Goal: Register for event/course

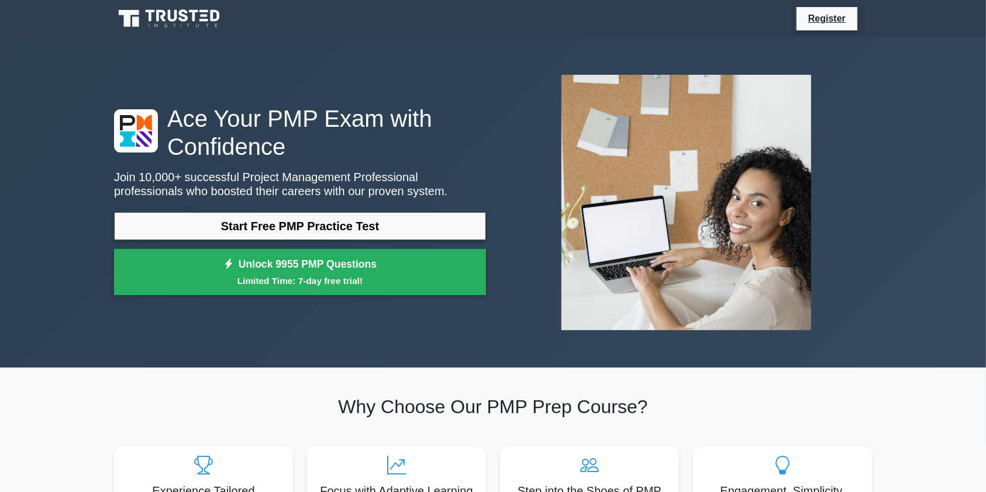
click at [166, 22] on icon at bounding box center [170, 19] width 112 height 22
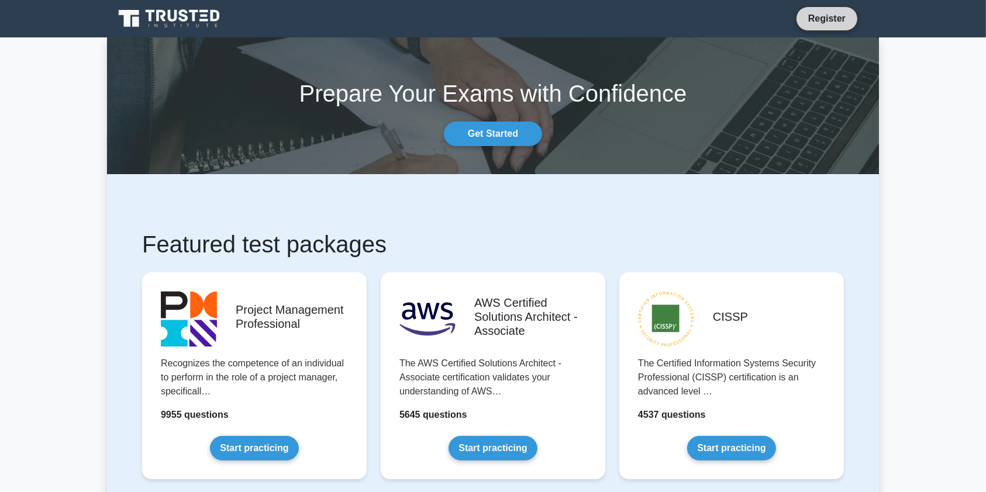
click at [834, 21] on link "Register" at bounding box center [826, 18] width 51 height 15
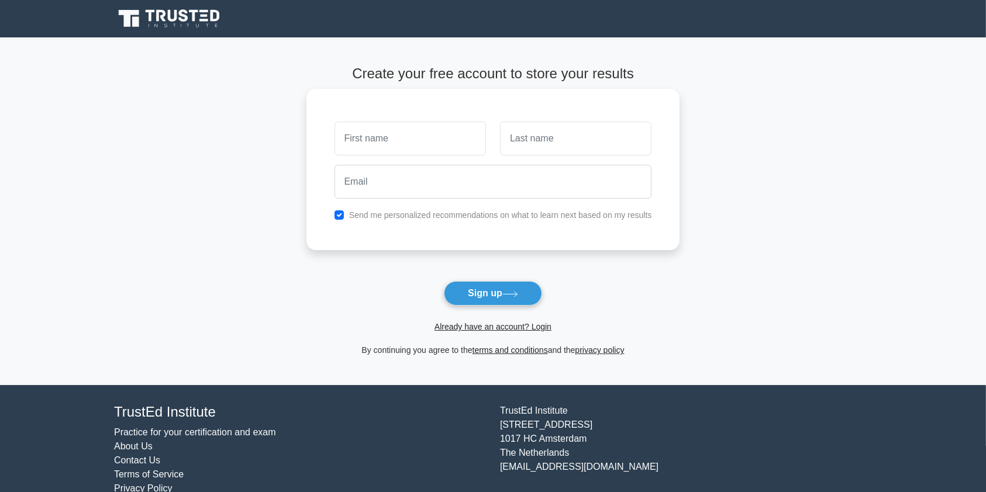
click at [421, 139] on input "text" at bounding box center [409, 139] width 151 height 34
click at [488, 292] on button "Sign up" at bounding box center [493, 293] width 98 height 25
click at [489, 325] on link "Already have an account? Login" at bounding box center [492, 326] width 117 height 9
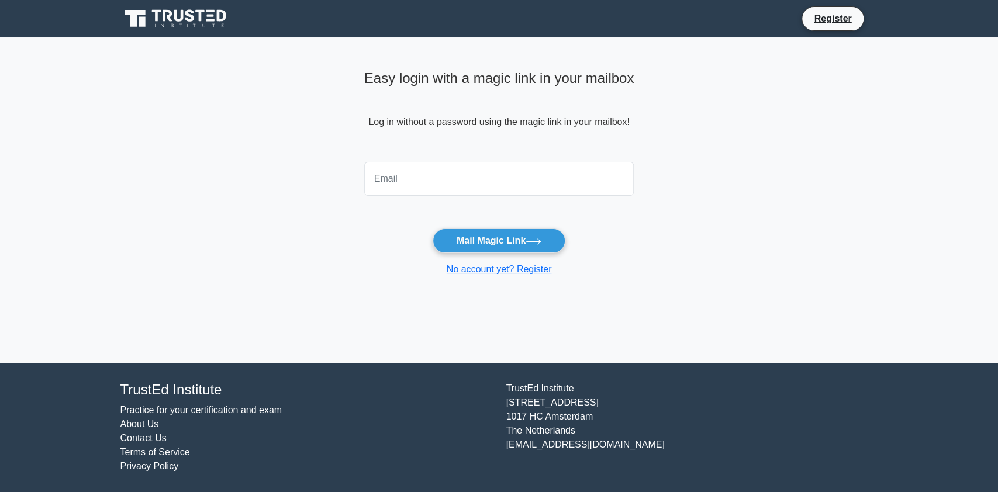
click at [441, 181] on input "email" at bounding box center [499, 179] width 270 height 34
type input "ddesimoni@deloitte.it"
click at [433, 229] on button "Mail Magic Link" at bounding box center [499, 241] width 133 height 25
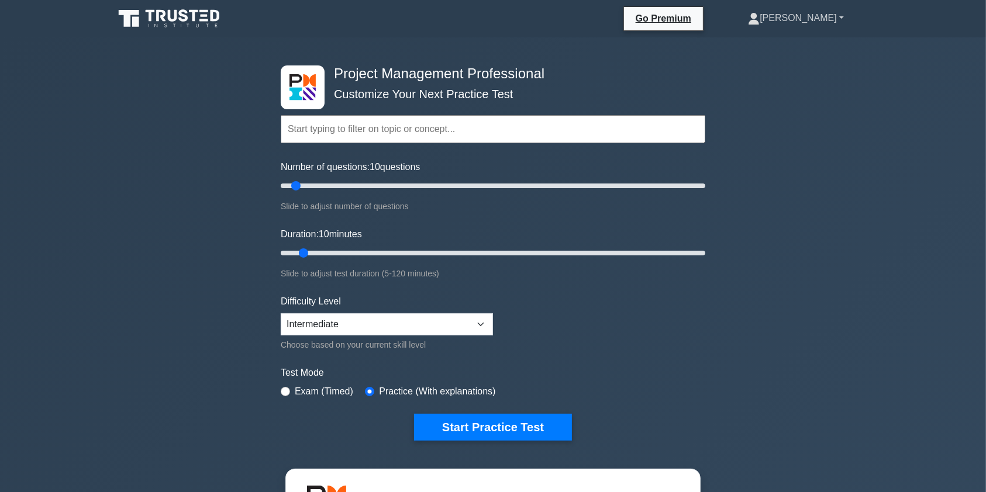
click at [812, 16] on link "Daniela" at bounding box center [796, 17] width 152 height 23
click at [792, 44] on link "Profile" at bounding box center [766, 45] width 92 height 19
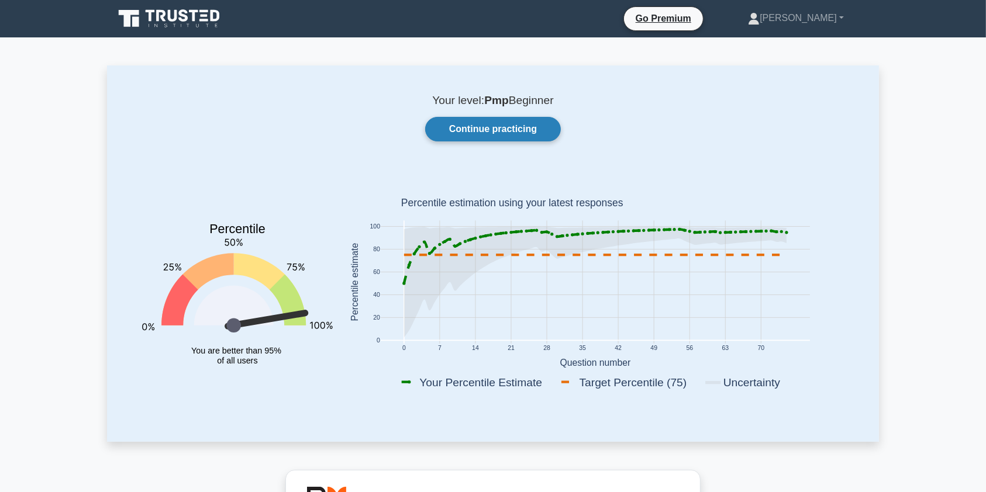
click at [491, 133] on link "Continue practicing" at bounding box center [493, 129] width 136 height 25
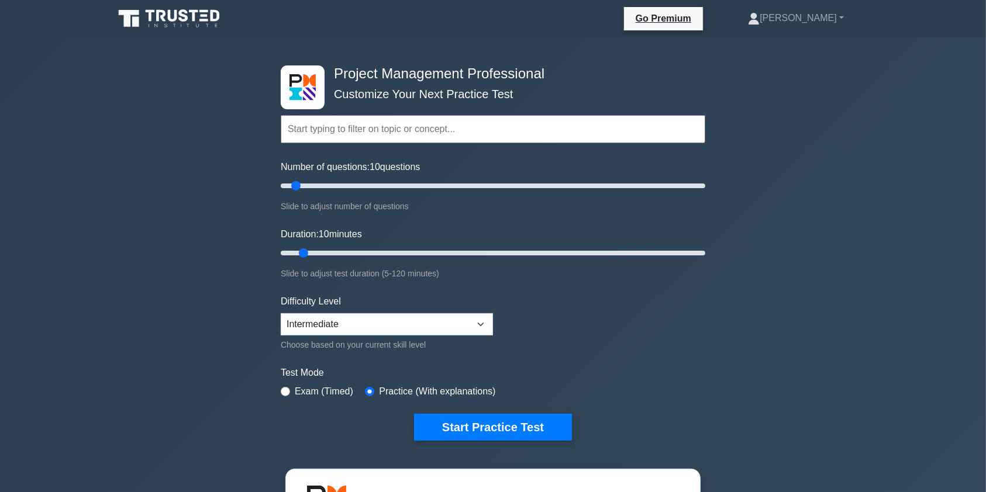
click at [419, 129] on input "text" at bounding box center [493, 129] width 424 height 28
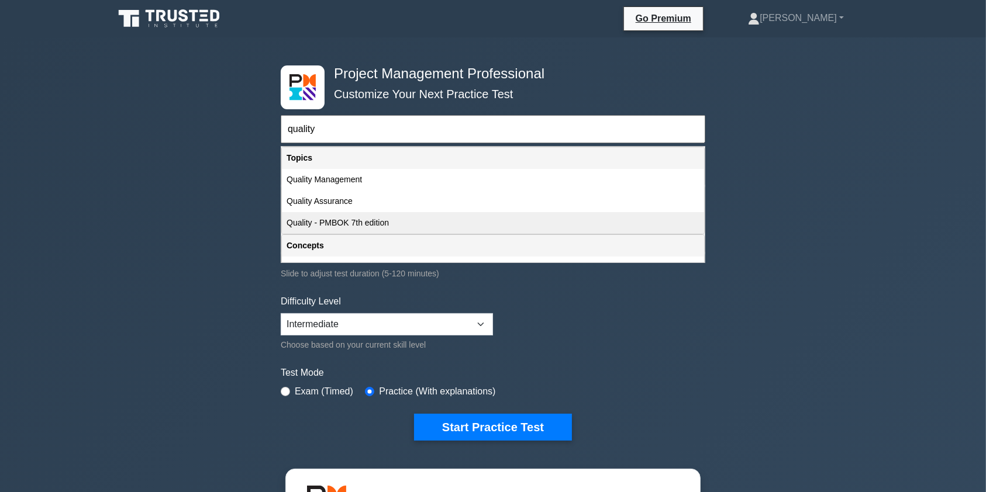
click at [343, 218] on div "Quality - PMBOK 7th edition" at bounding box center [493, 223] width 422 height 22
type input "Quality - PMBOK 7th edition"
